Goal: Task Accomplishment & Management: Use online tool/utility

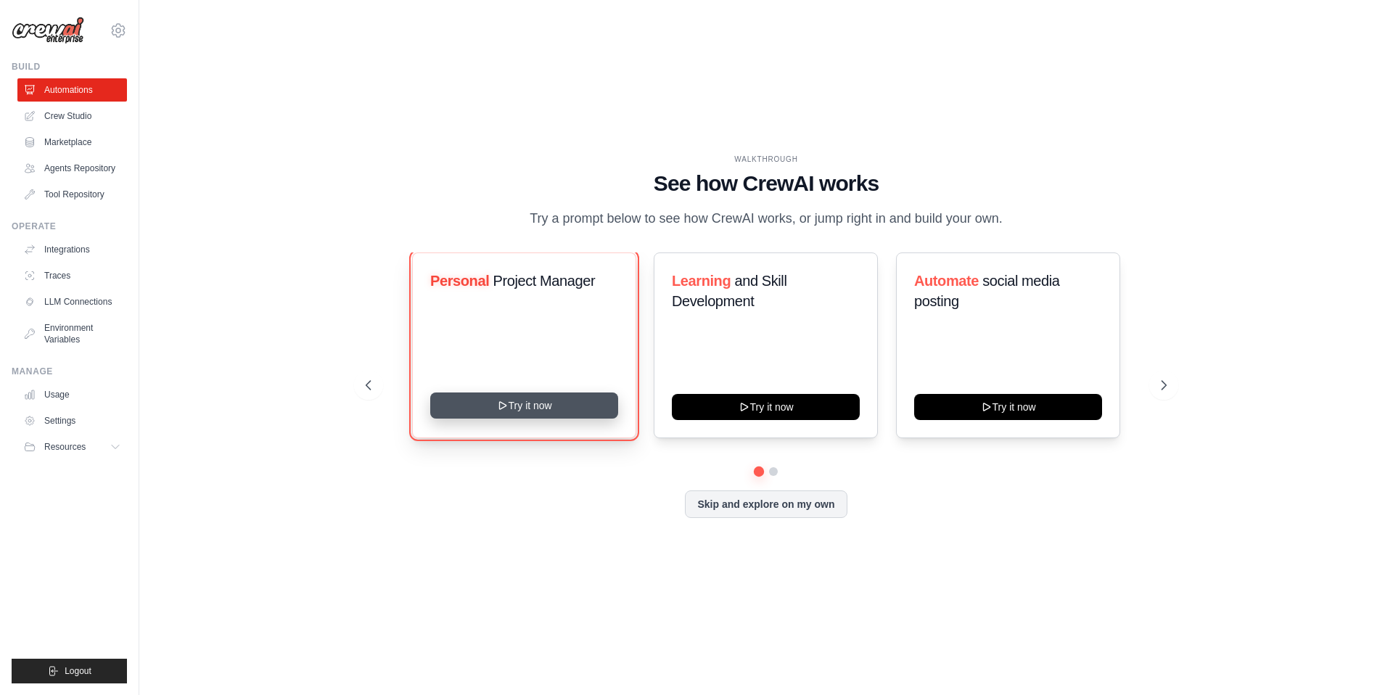
click at [540, 411] on button "Try it now" at bounding box center [524, 406] width 188 height 26
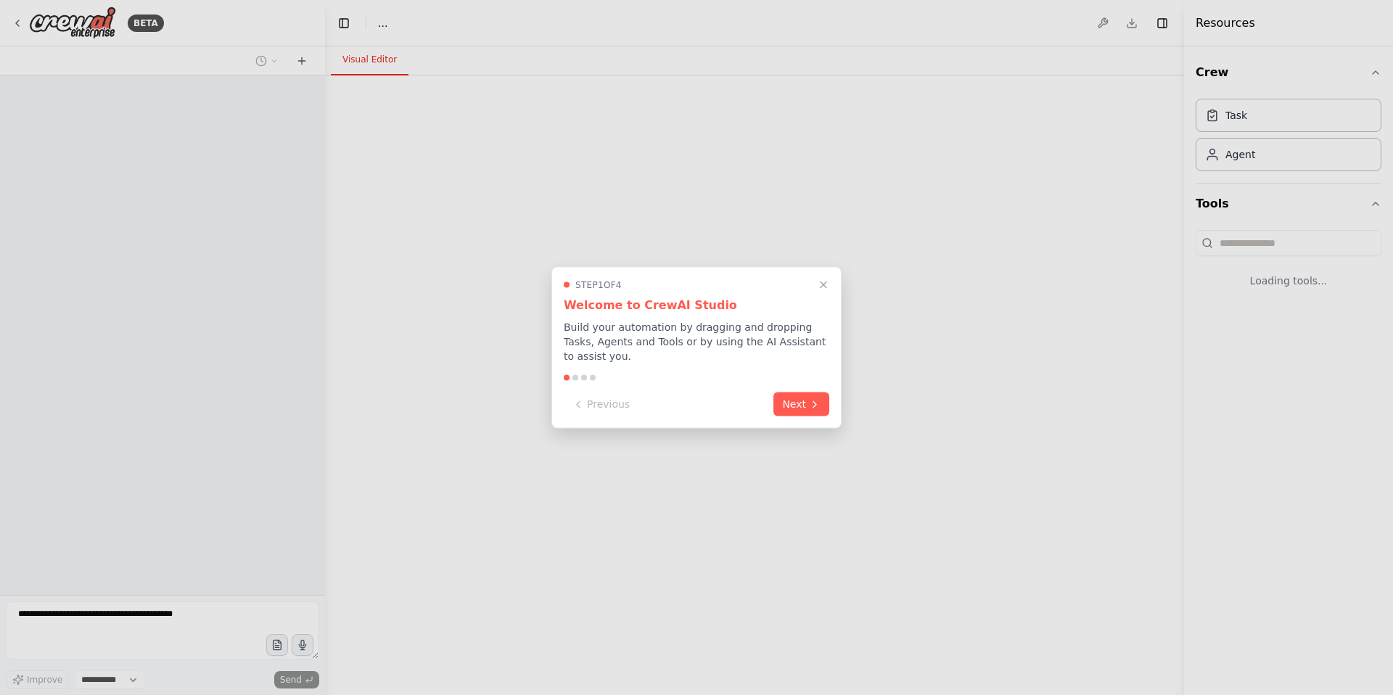
select select "****"
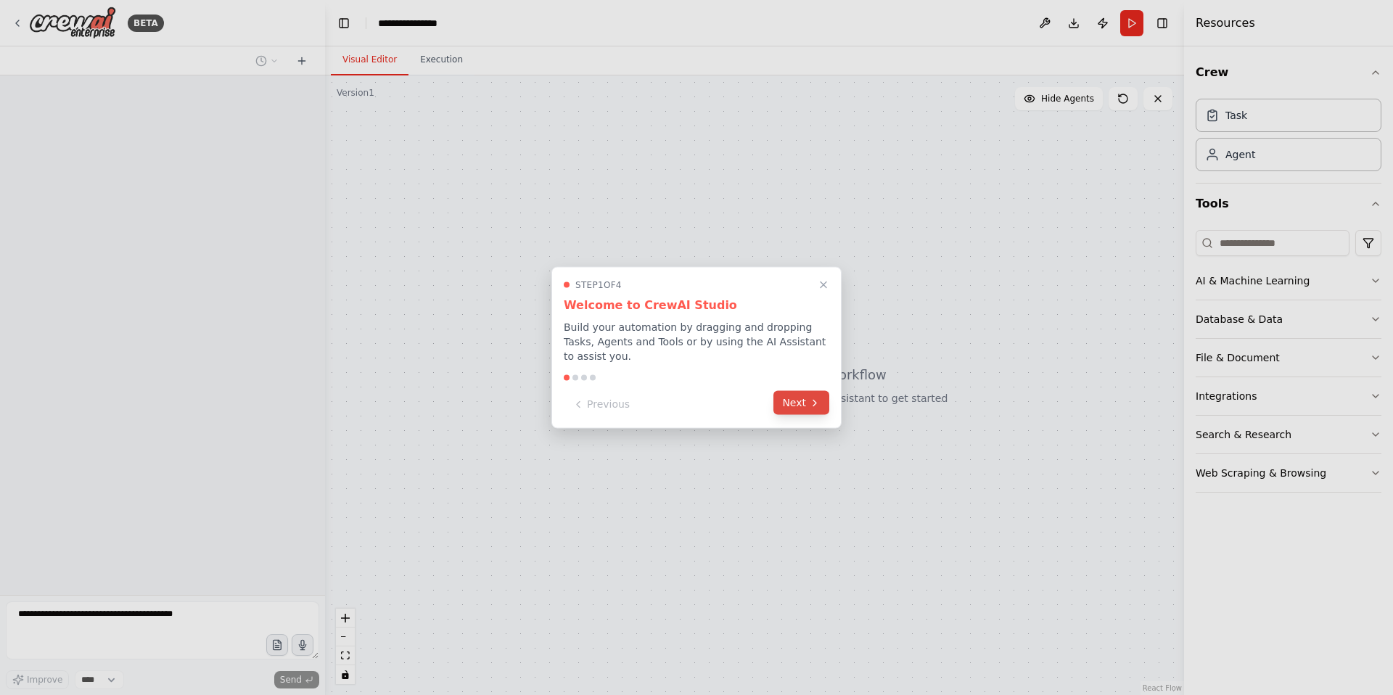
click at [797, 411] on button "Next" at bounding box center [801, 403] width 56 height 24
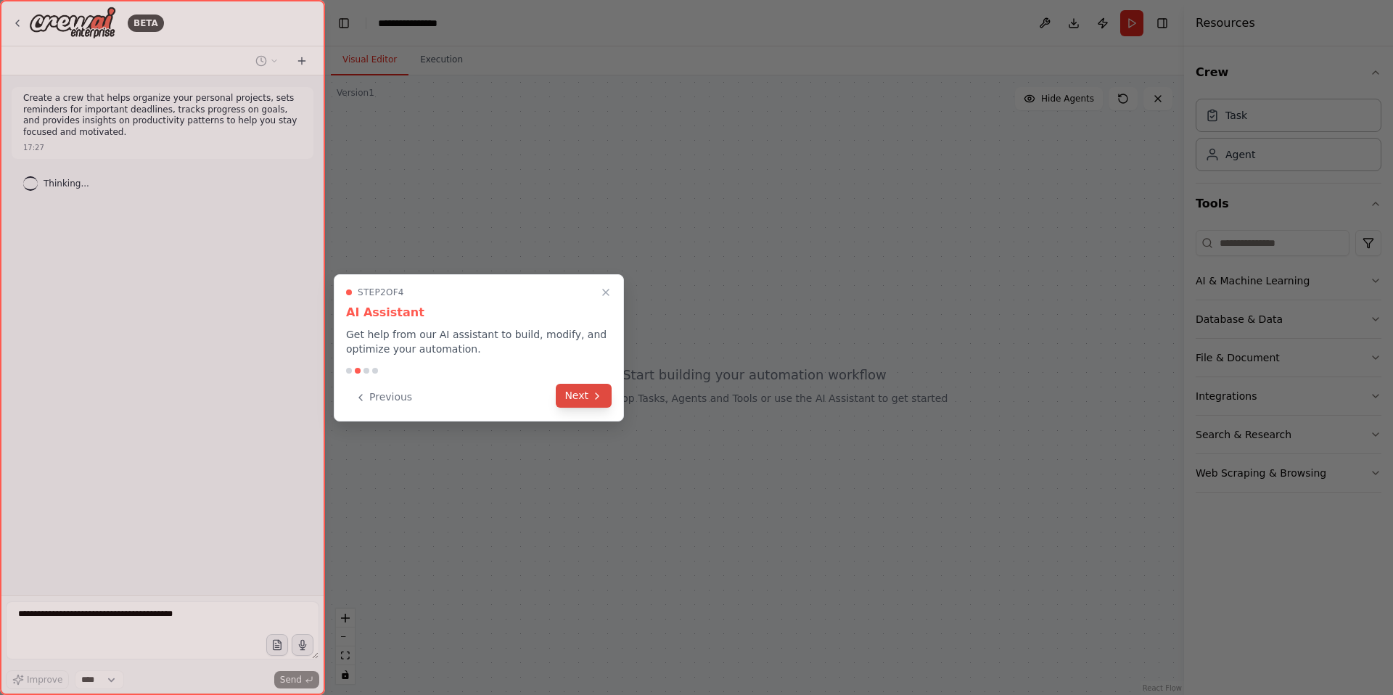
click at [567, 400] on button "Next" at bounding box center [584, 396] width 56 height 24
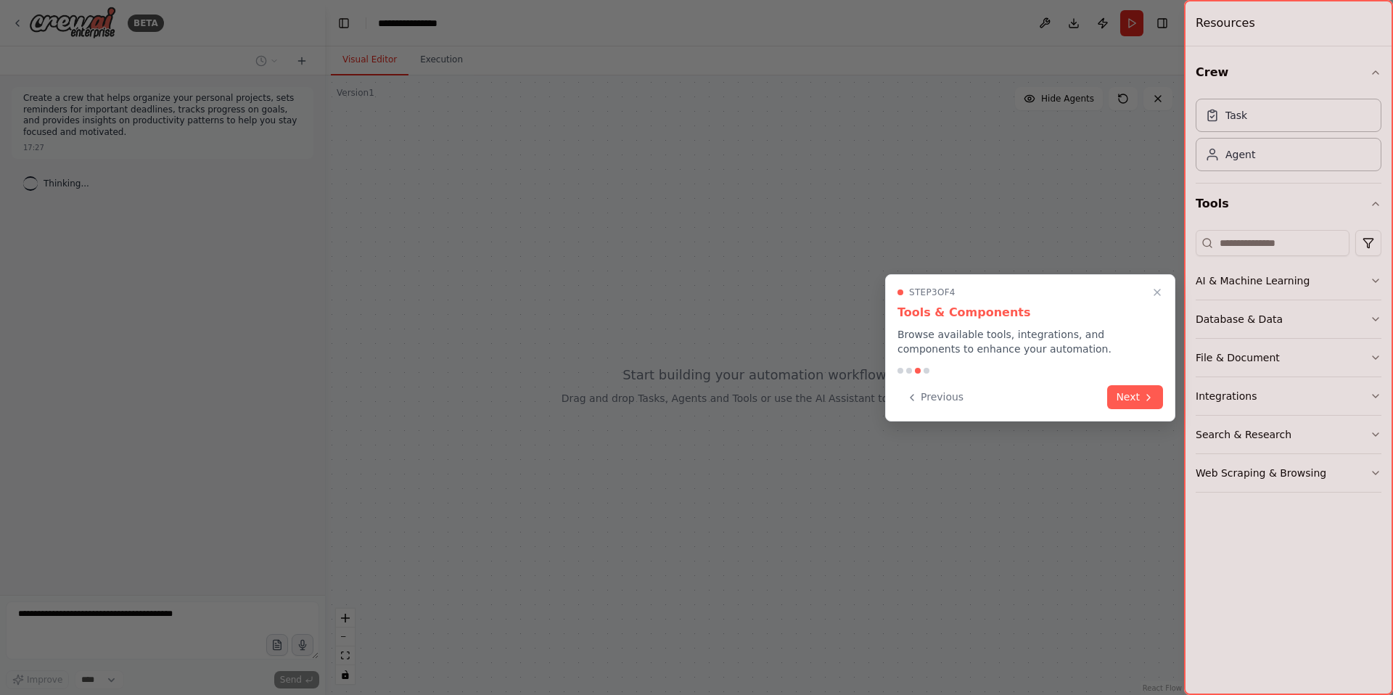
click at [1137, 403] on button "Next" at bounding box center [1135, 397] width 56 height 24
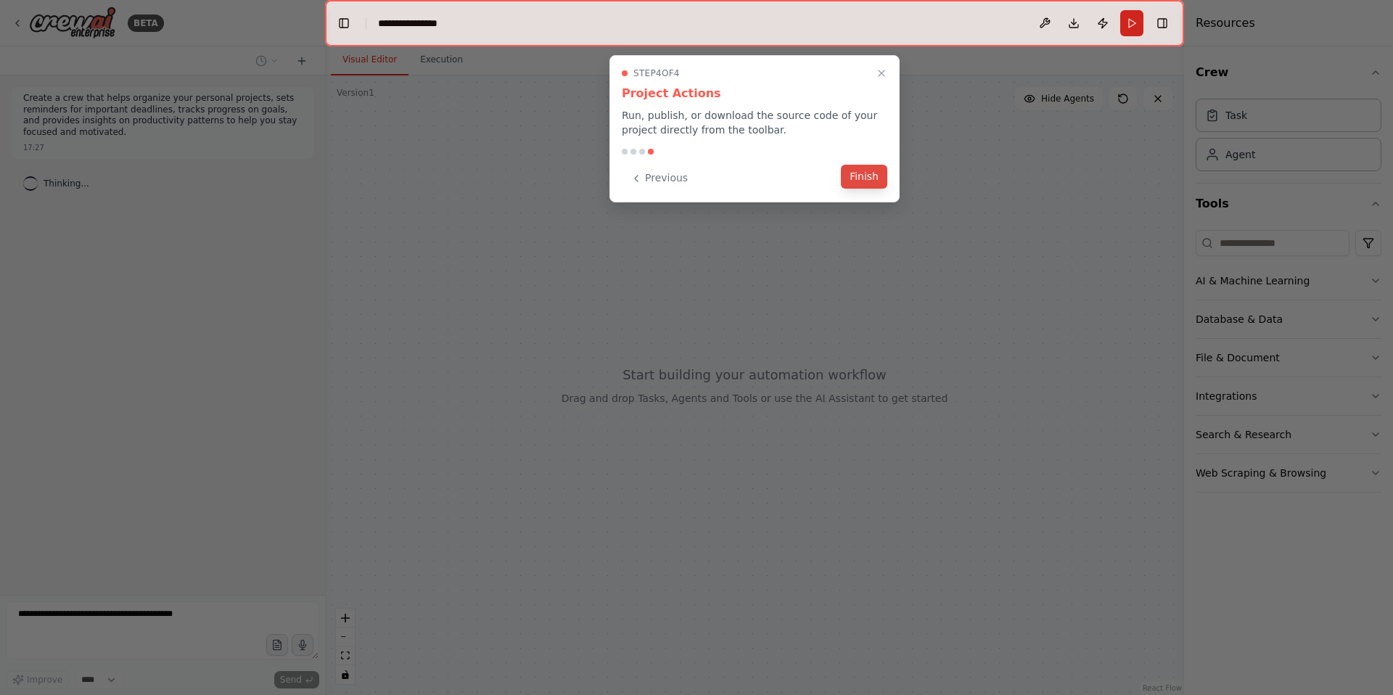
click at [847, 178] on button "Finish" at bounding box center [864, 177] width 46 height 24
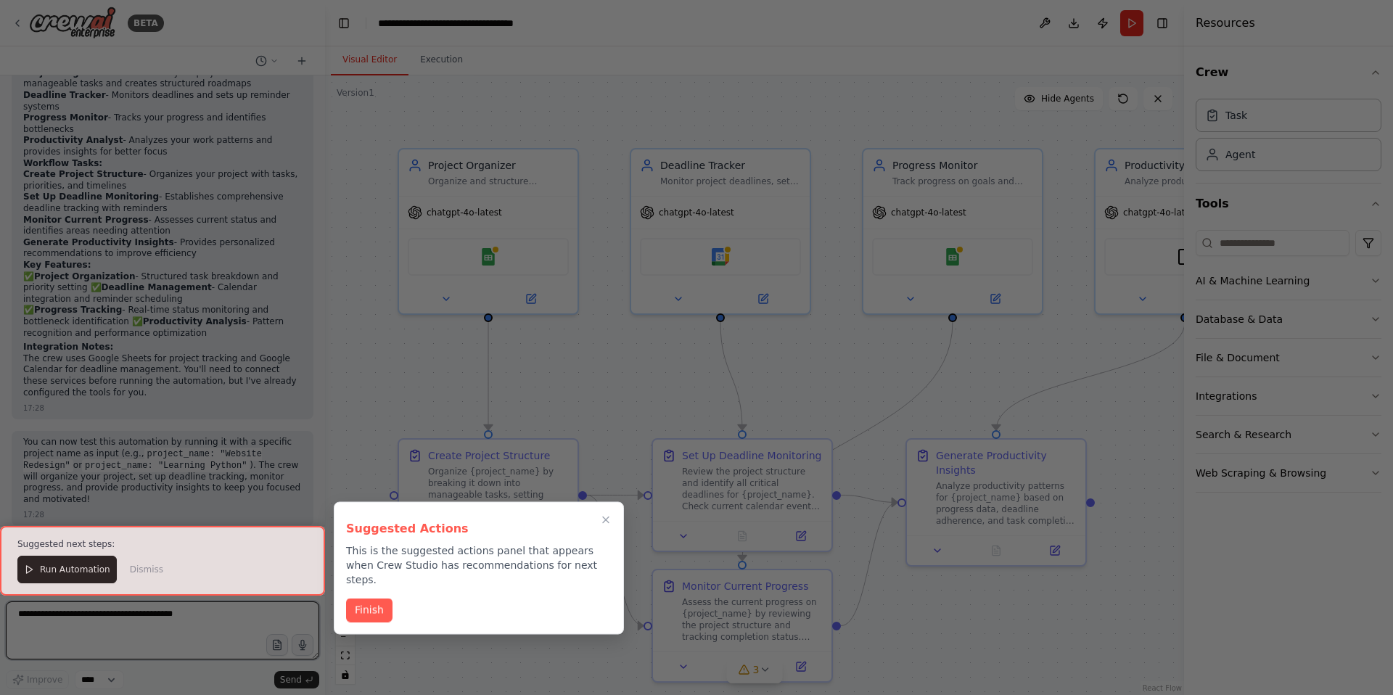
scroll to position [395, 0]
